Goal: Task Accomplishment & Management: Complete application form

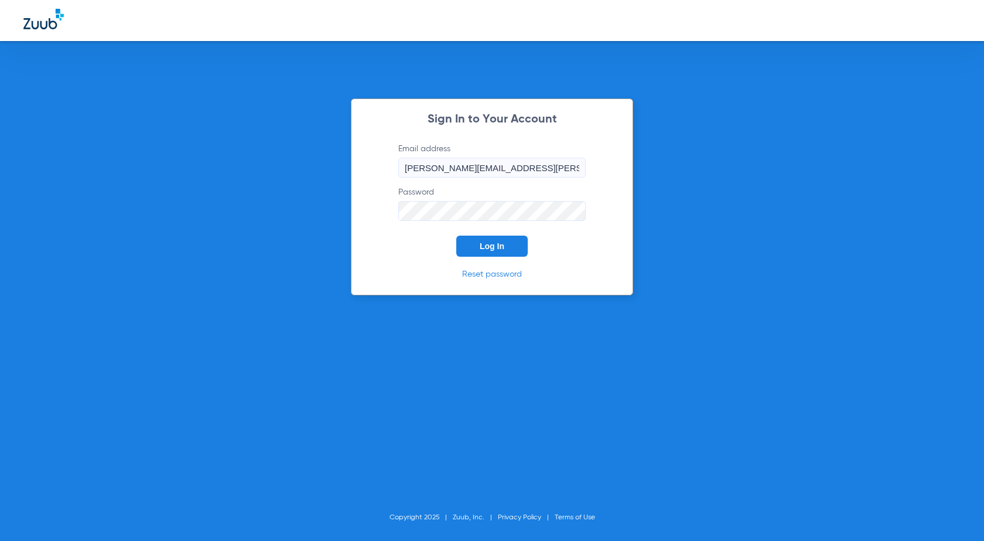
click at [514, 255] on button "Log In" at bounding box center [491, 246] width 71 height 21
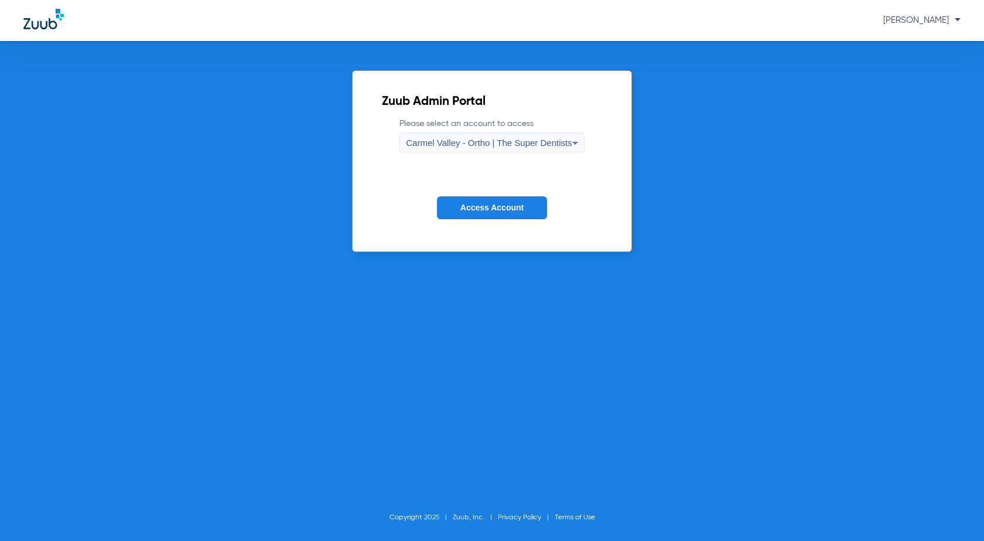
click at [479, 146] on span "Carmel Valley - Ortho | The Super Dentists" at bounding box center [489, 143] width 166 height 10
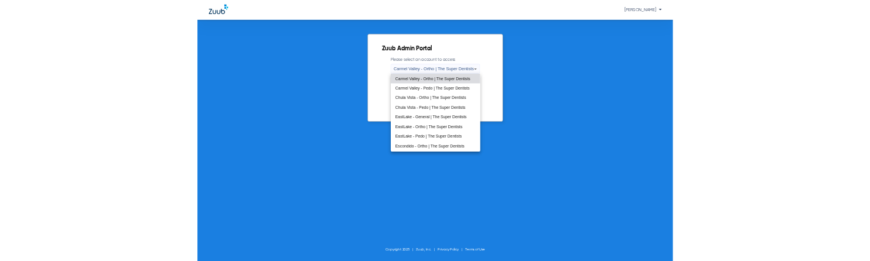
scroll to position [138, 0]
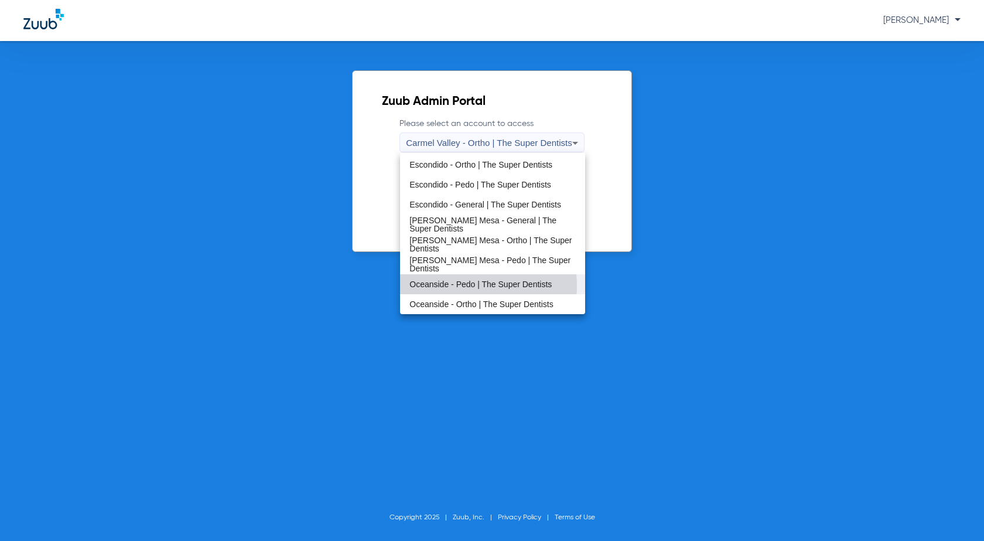
click at [457, 286] on span "Oceanside - Pedo | The Super Dentists" at bounding box center [480, 284] width 142 height 8
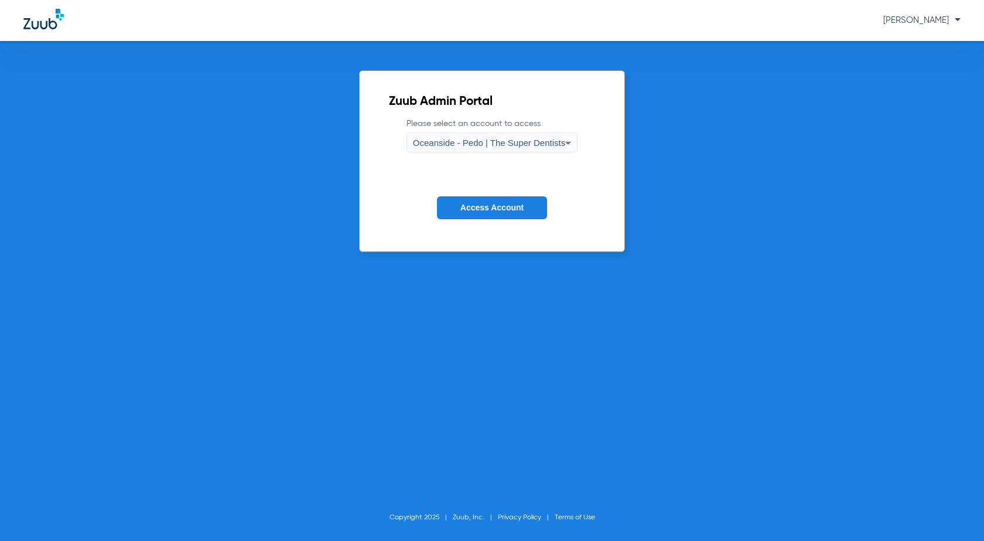
click at [522, 215] on button "Access Account" at bounding box center [492, 207] width 110 height 23
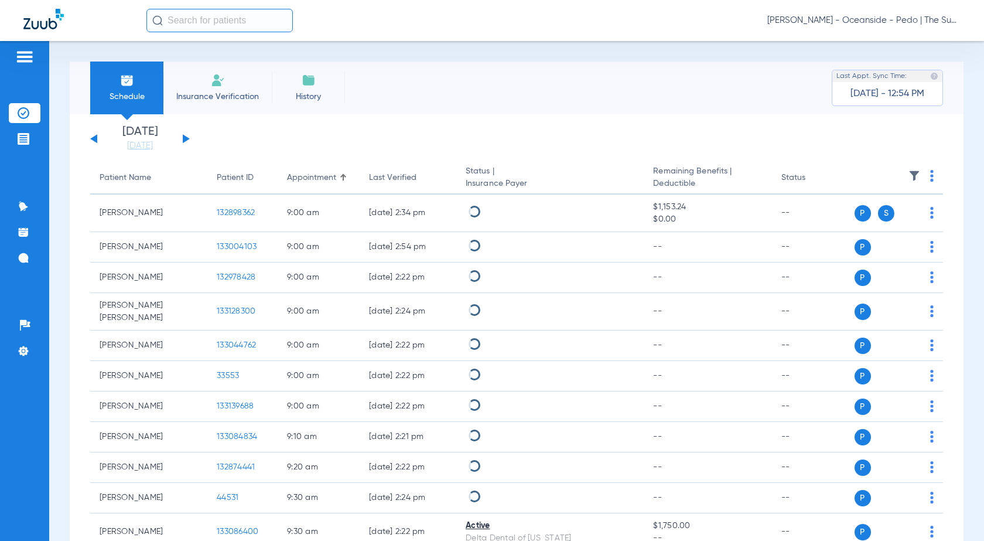
click at [220, 98] on span "Insurance Verification" at bounding box center [217, 97] width 91 height 12
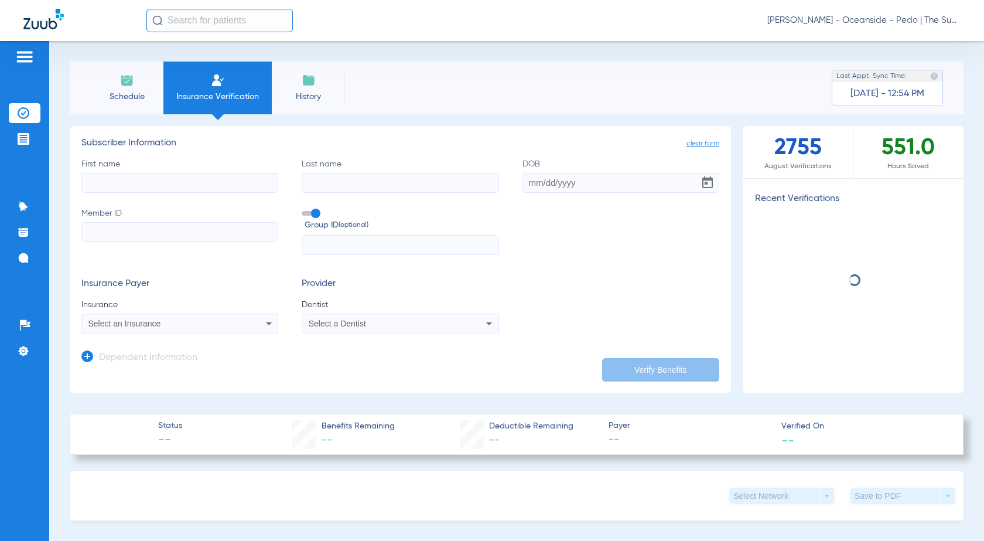
click at [183, 187] on input "First name" at bounding box center [179, 183] width 197 height 20
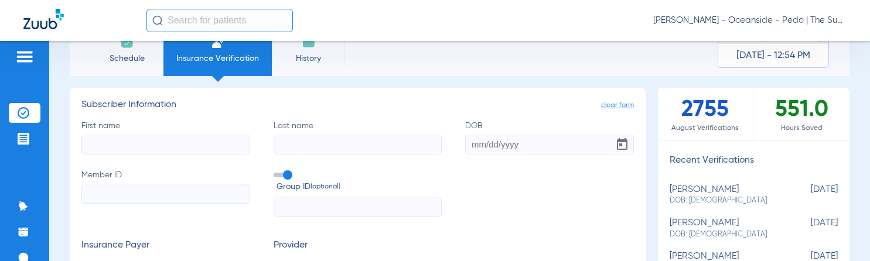
scroll to position [59, 0]
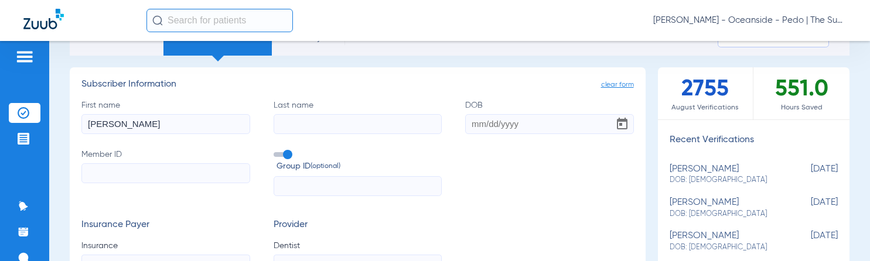
type input "[PERSON_NAME]"
click at [313, 127] on input "Last name" at bounding box center [358, 124] width 169 height 20
type input "[PERSON_NAME]"
click at [501, 128] on input "DOB" at bounding box center [549, 124] width 169 height 20
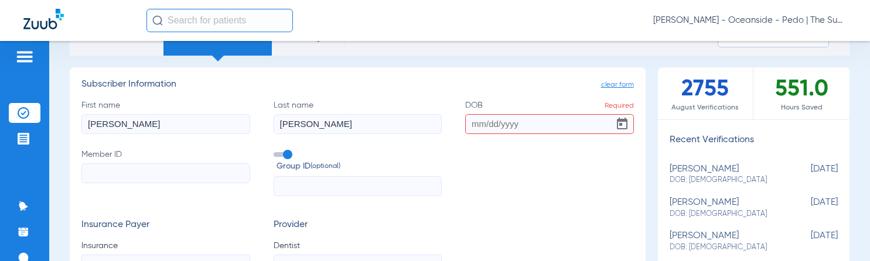
click at [154, 183] on input "Member ID" at bounding box center [165, 173] width 169 height 20
paste input "609165302"
type input "609165302"
click at [483, 122] on input "DOB Required" at bounding box center [549, 124] width 169 height 20
type input "1"
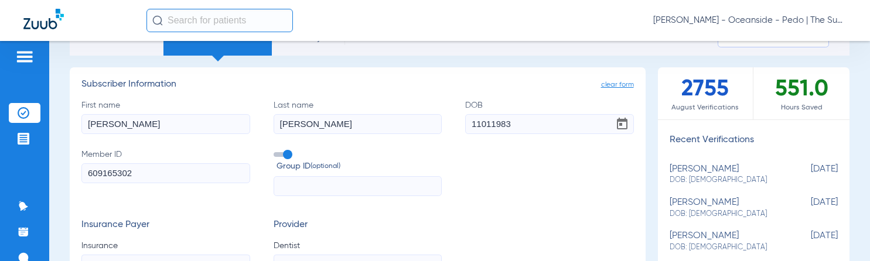
type input "[DATE]"
click at [325, 117] on input "[PERSON_NAME]" at bounding box center [358, 124] width 169 height 20
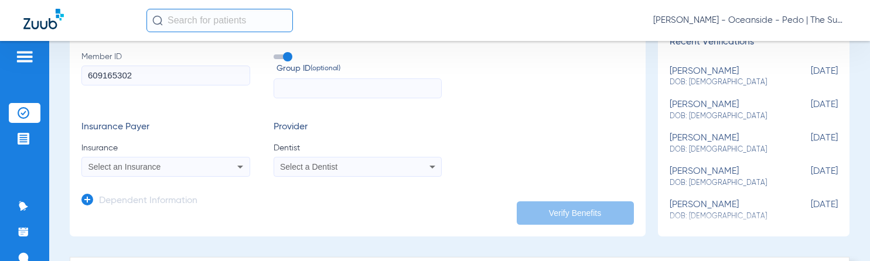
scroll to position [176, 0]
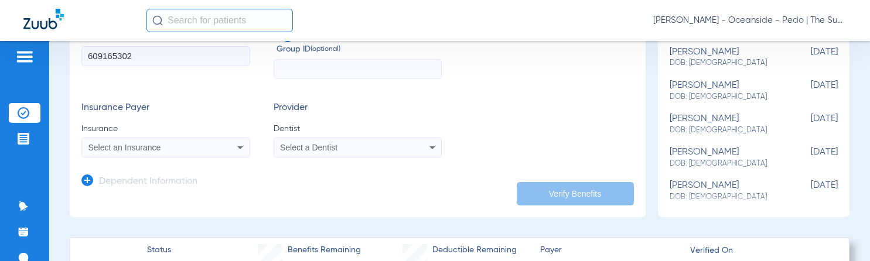
click at [133, 142] on div "Select an Insurance" at bounding box center [166, 148] width 168 height 14
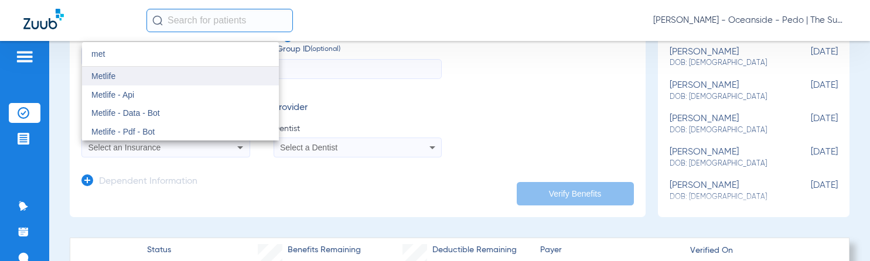
type input "met"
click at [170, 76] on mat-option "Metlife" at bounding box center [180, 76] width 197 height 19
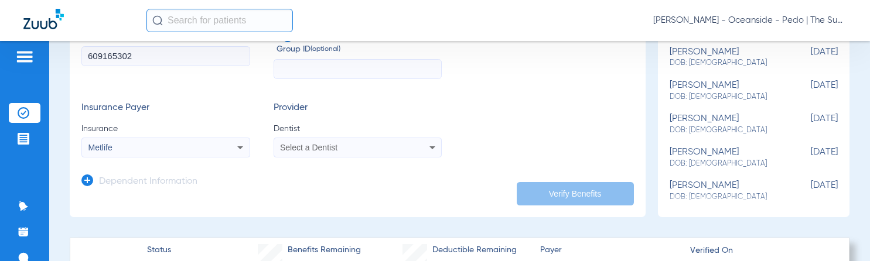
click at [345, 144] on div "Select a Dentist" at bounding box center [342, 148] width 124 height 8
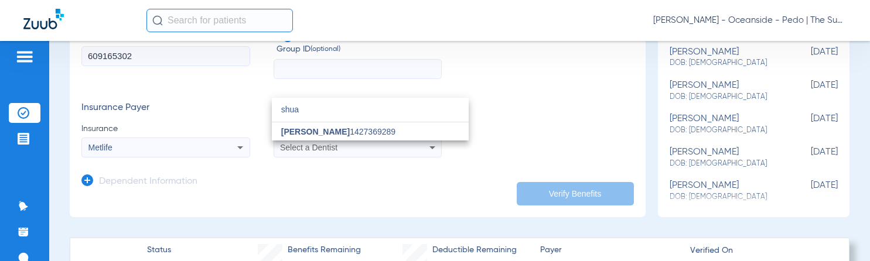
click at [378, 120] on input "shua" at bounding box center [370, 110] width 197 height 24
type input "shua"
click at [367, 130] on span "[PERSON_NAME] 1427369289" at bounding box center [338, 132] width 114 height 8
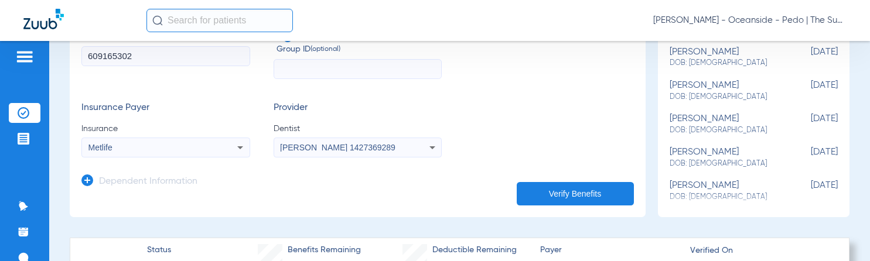
click at [83, 183] on icon at bounding box center [87, 181] width 12 height 12
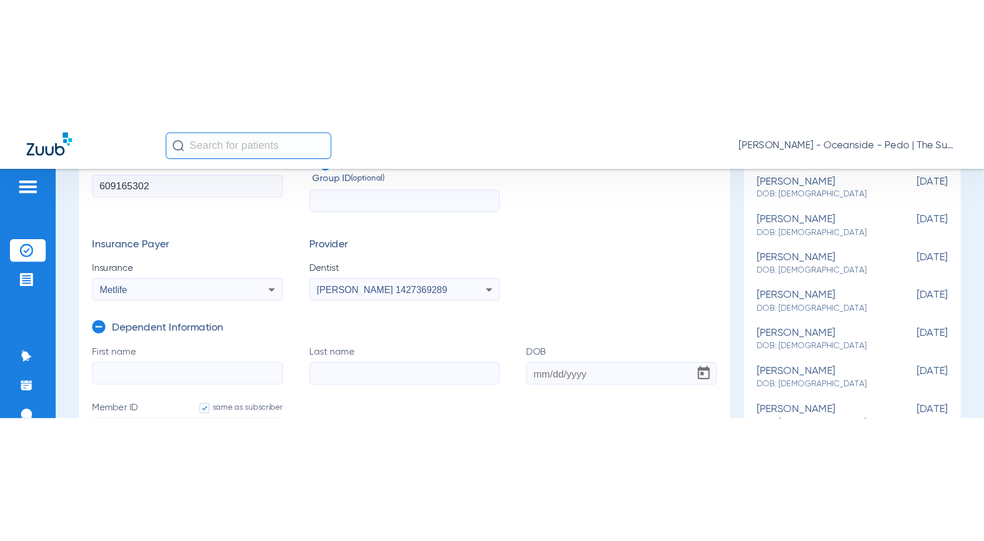
scroll to position [293, 0]
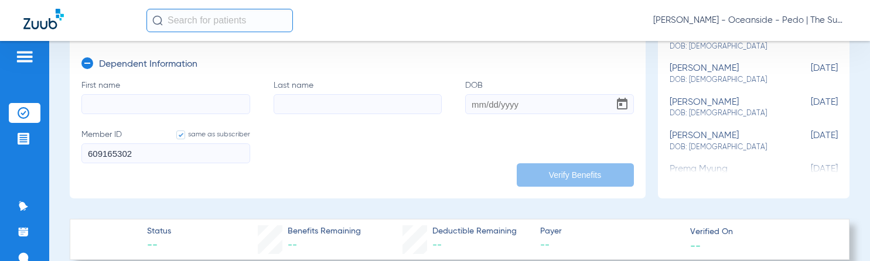
click at [163, 103] on input "First name" at bounding box center [165, 104] width 169 height 20
type input "[PERSON_NAME]"
click at [315, 101] on input "Last name" at bounding box center [358, 104] width 169 height 20
type input "[PERSON_NAME]"
click at [527, 102] on input "DOB" at bounding box center [549, 104] width 169 height 20
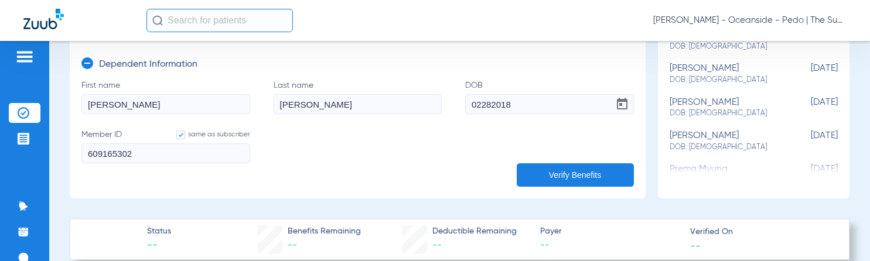
type input "[DATE]"
click at [394, 92] on label "Last name [PERSON_NAME]" at bounding box center [358, 97] width 169 height 35
click at [394, 94] on input "[PERSON_NAME]" at bounding box center [358, 104] width 169 height 20
click at [559, 172] on button "Verify Benefits" at bounding box center [575, 174] width 117 height 23
